Goal: Task Accomplishment & Management: Use online tool/utility

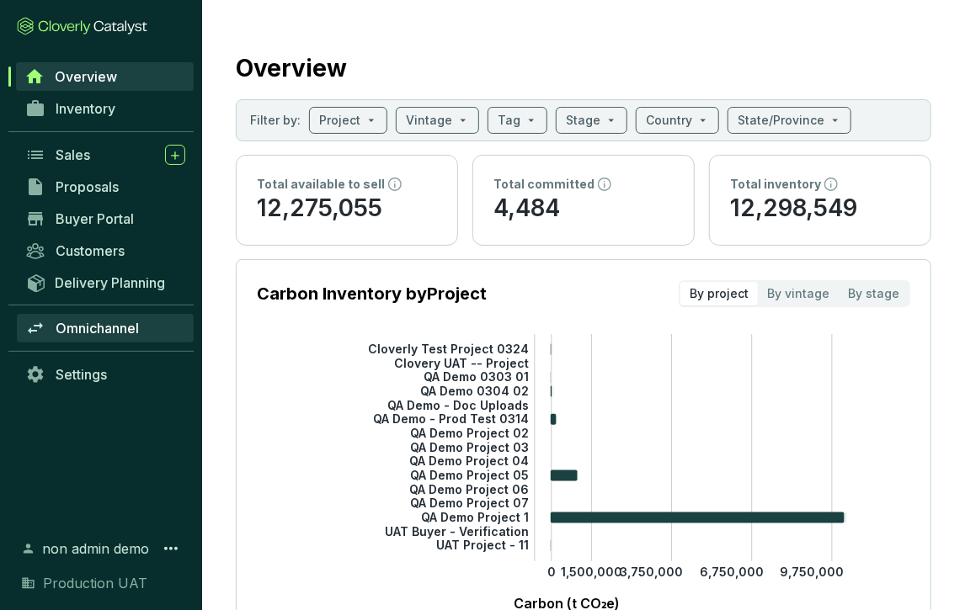
click at [87, 330] on span "Omnichannel" at bounding box center [97, 328] width 83 height 17
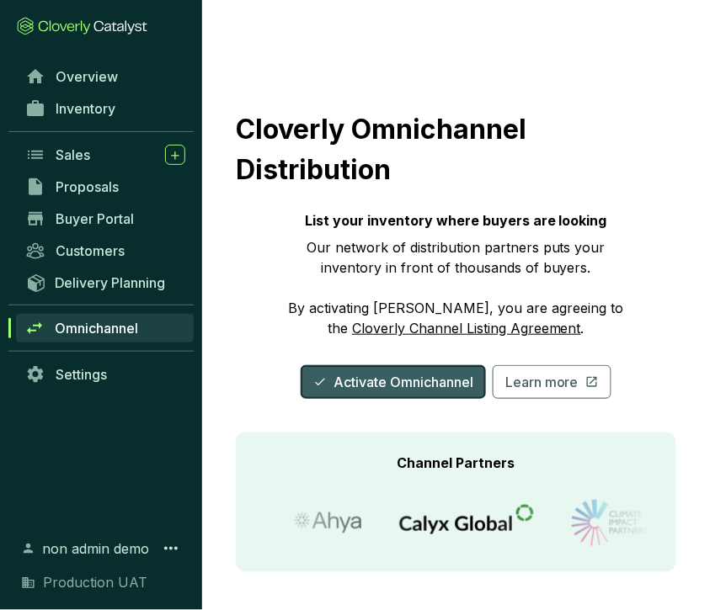
click at [404, 381] on span "Activate Omnichannel" at bounding box center [403, 382] width 140 height 20
click at [476, 327] on link "Cloverly Channel Listing Agreement" at bounding box center [466, 328] width 229 height 17
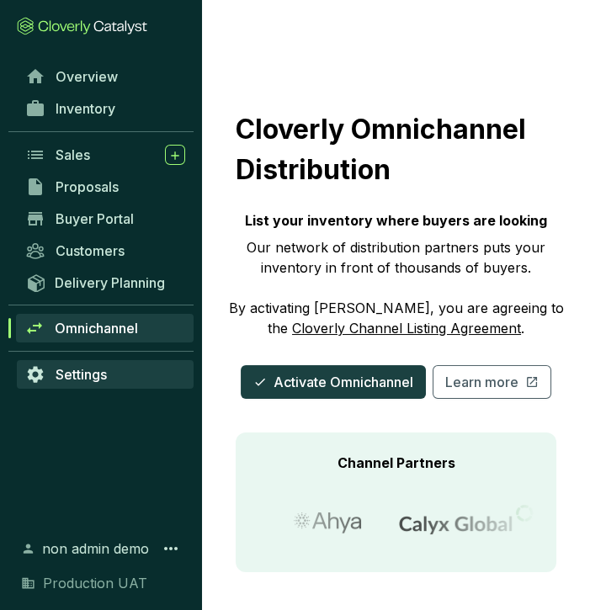
click at [155, 382] on link "Settings" at bounding box center [105, 374] width 177 height 29
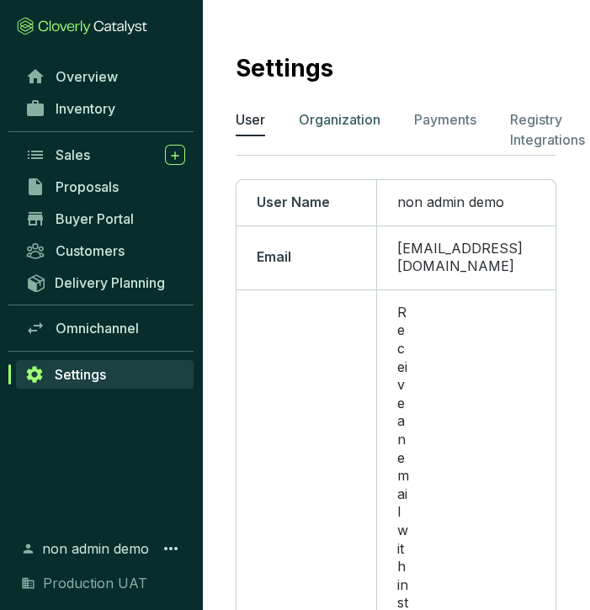
click at [335, 115] on p "Organization" at bounding box center [340, 119] width 82 height 20
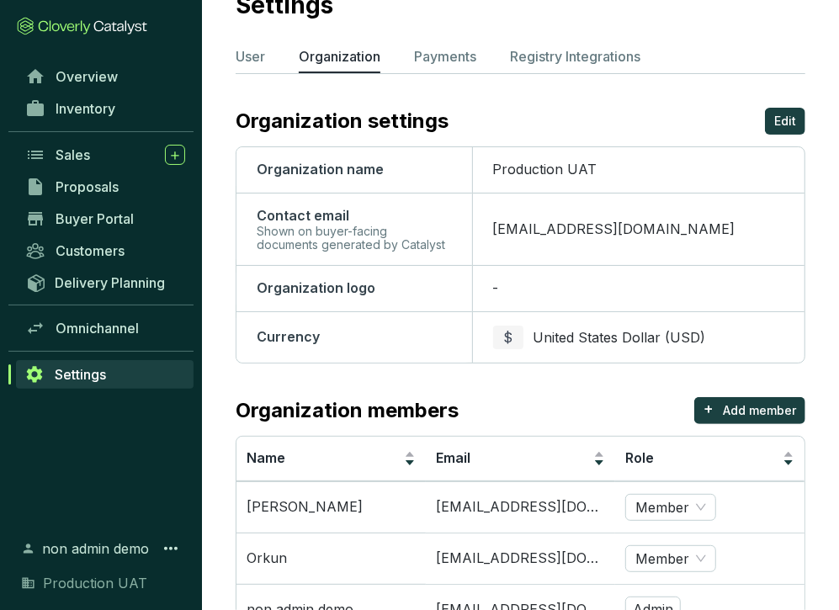
scroll to position [25, 0]
